Goal: Information Seeking & Learning: Learn about a topic

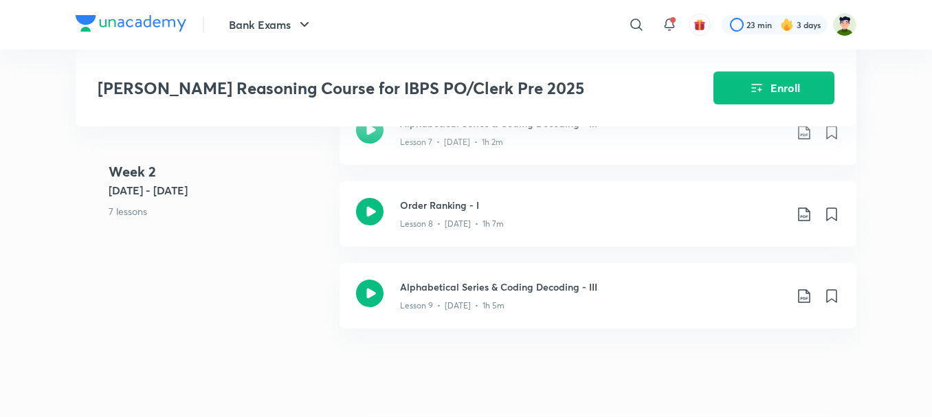
scroll to position [1238, 0]
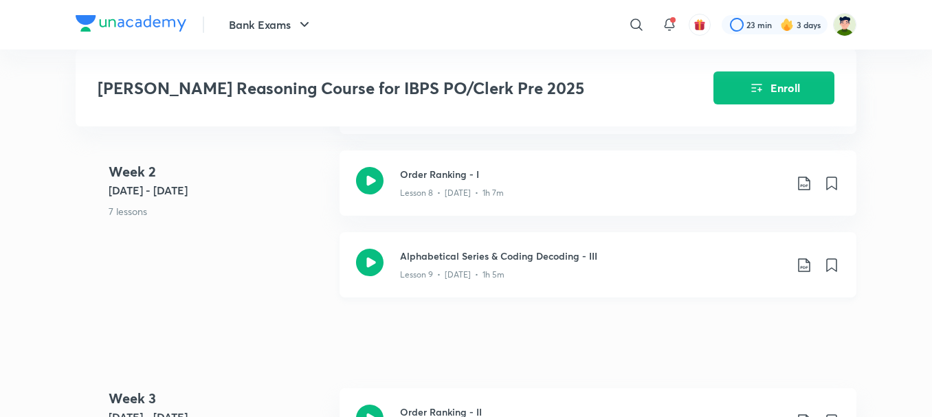
click at [375, 249] on icon at bounding box center [370, 263] width 28 height 28
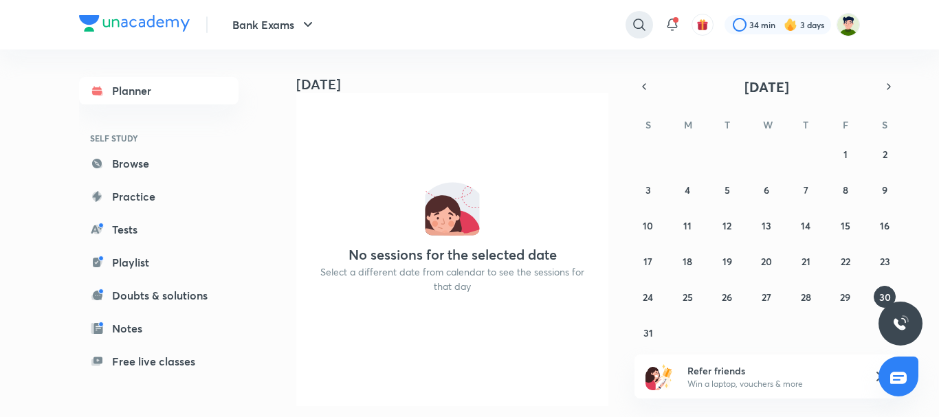
click at [637, 29] on icon at bounding box center [639, 25] width 17 height 17
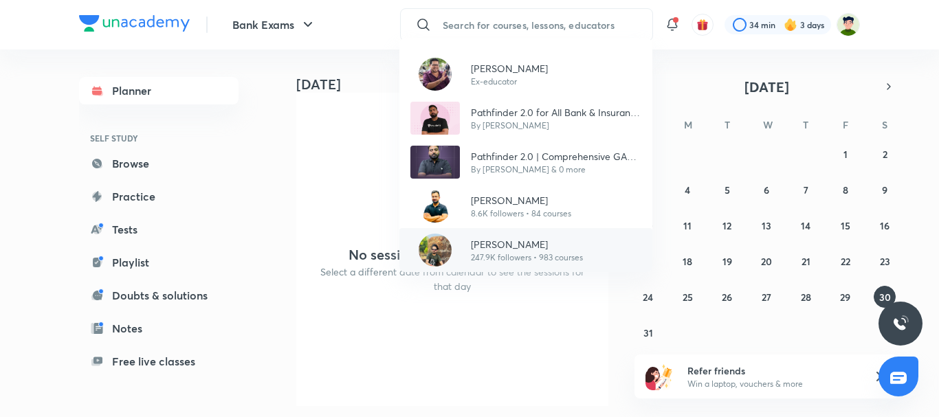
click at [474, 241] on p "[PERSON_NAME]" at bounding box center [527, 244] width 112 height 14
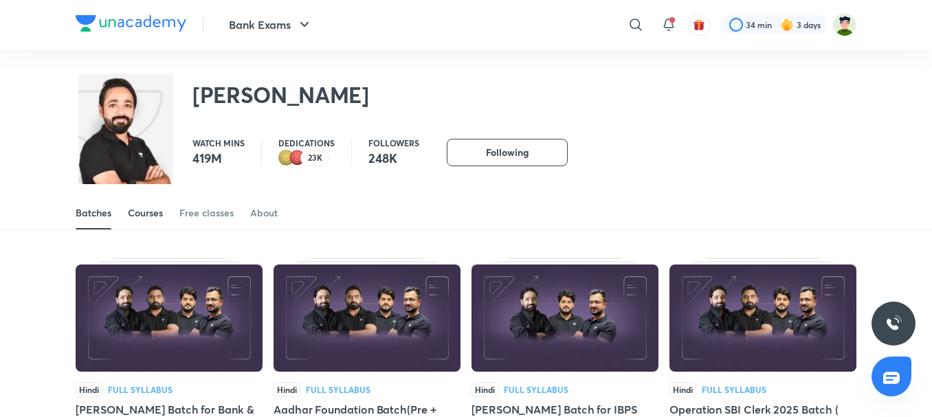
click at [156, 208] on div "Courses" at bounding box center [145, 213] width 35 height 14
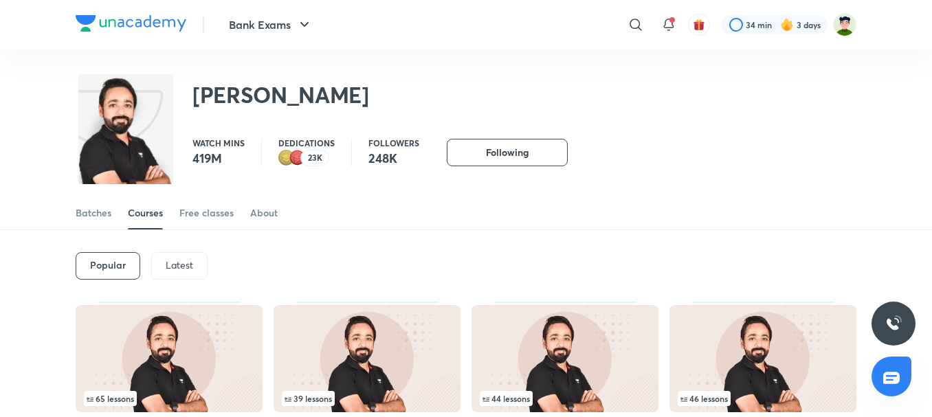
click at [202, 255] on div "Latest" at bounding box center [179, 266] width 56 height 28
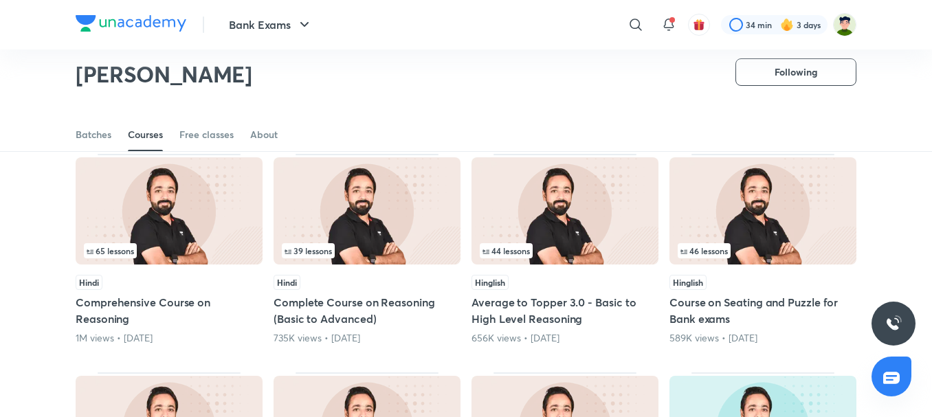
scroll to position [129, 0]
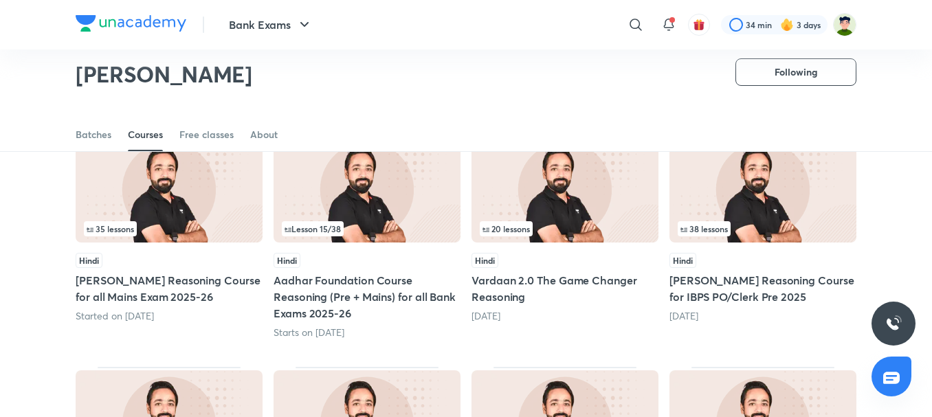
click at [346, 219] on img at bounding box center [367, 188] width 187 height 107
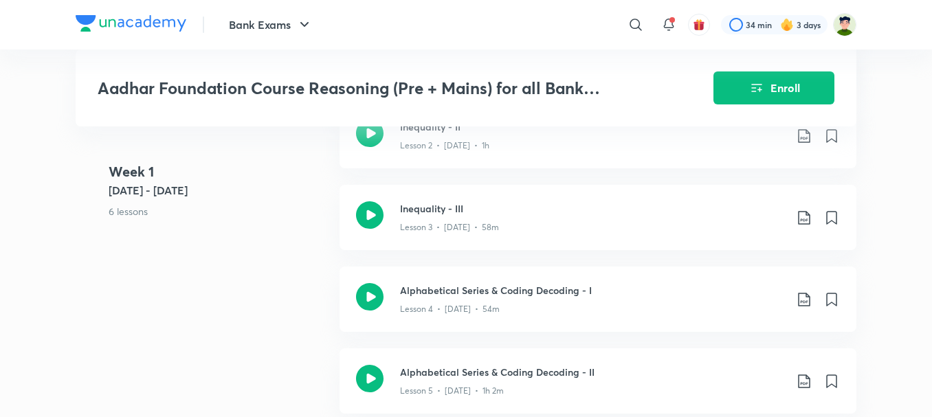
scroll to position [1031, 0]
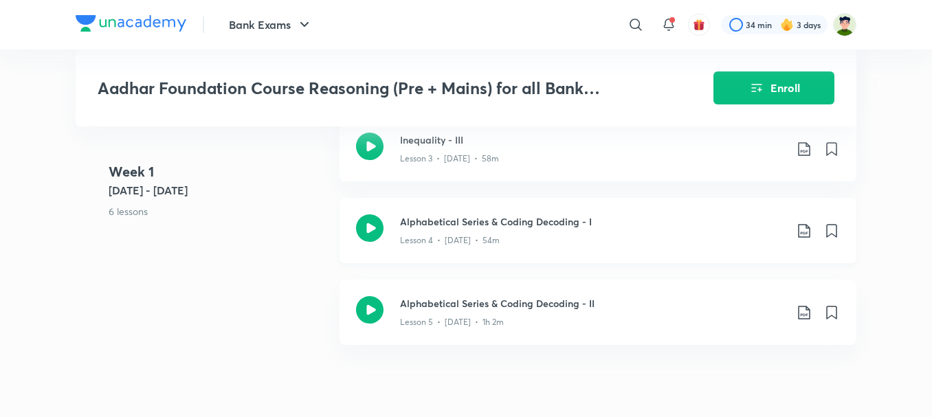
click at [377, 234] on icon at bounding box center [370, 229] width 28 height 28
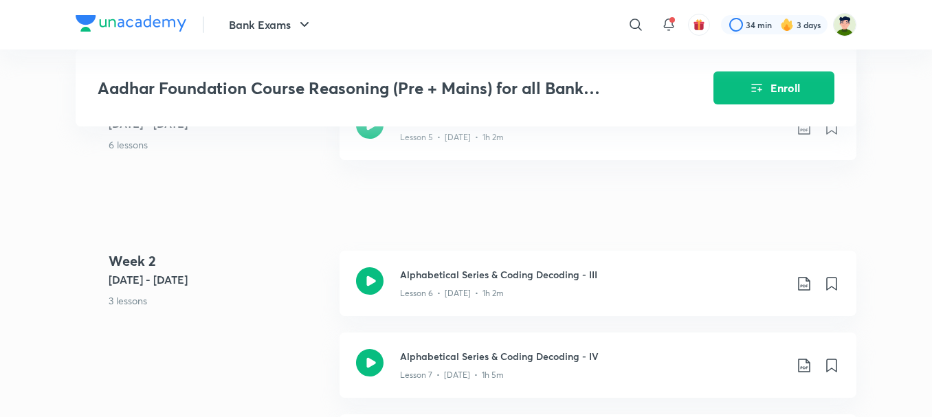
scroll to position [1238, 0]
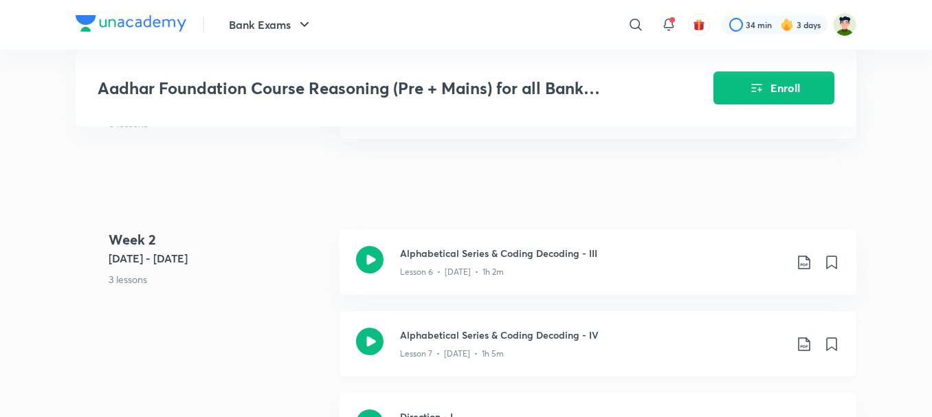
click at [370, 354] on icon at bounding box center [370, 342] width 28 height 28
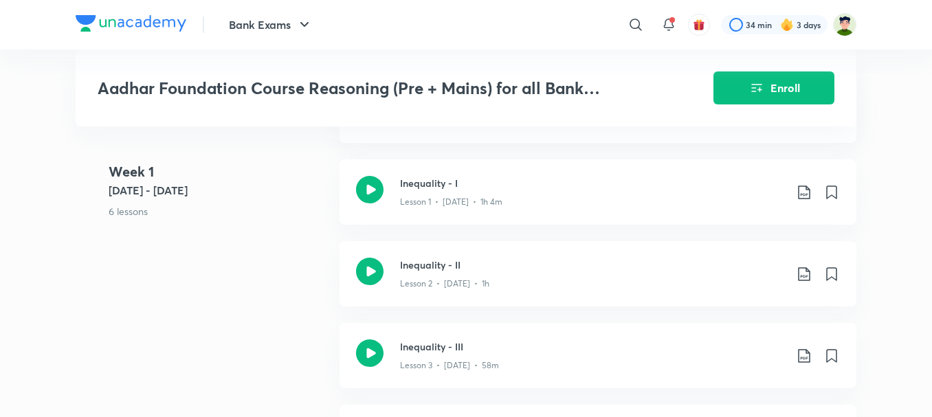
scroll to position [688, 0]
